Goal: Check status: Check status

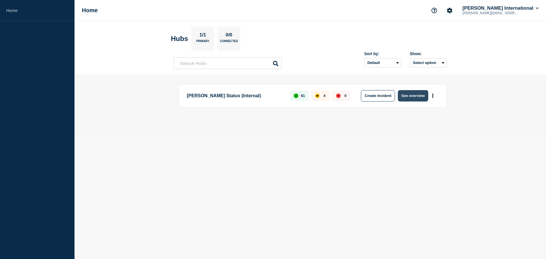
click at [421, 97] on button "See overview" at bounding box center [413, 95] width 30 height 11
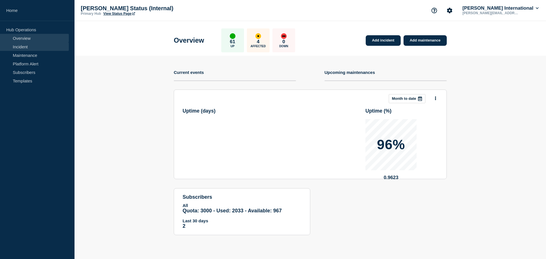
click at [24, 48] on link "Incident" at bounding box center [34, 46] width 69 height 9
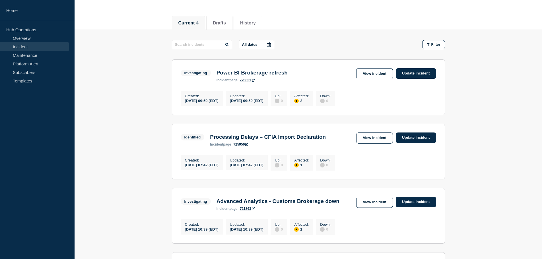
scroll to position [57, 0]
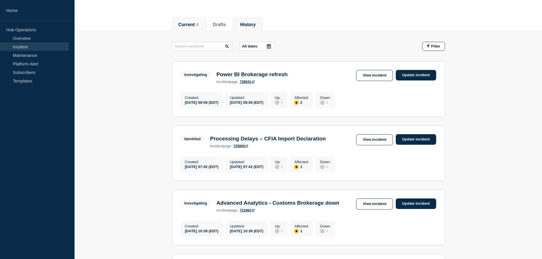
click at [253, 25] on button "History" at bounding box center [248, 24] width 16 height 5
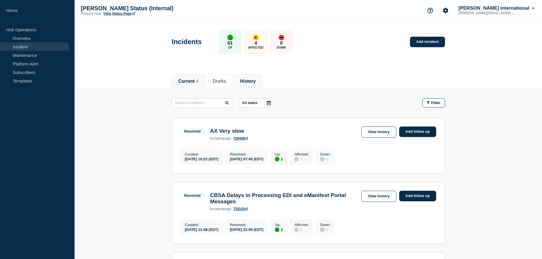
click at [190, 79] on button "Current 4" at bounding box center [188, 81] width 20 height 5
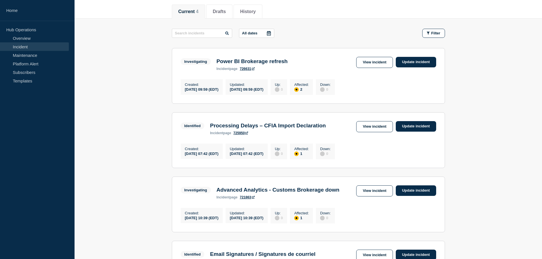
scroll to position [57, 0]
